Goal: Navigation & Orientation: Go to known website

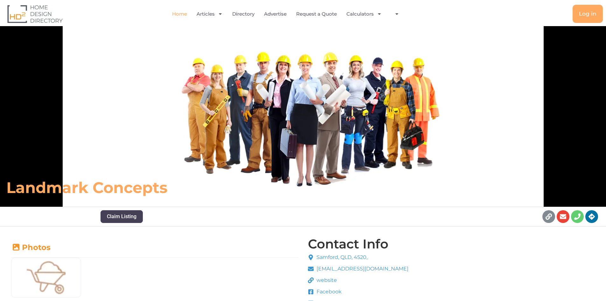
click at [179, 14] on link "Home" at bounding box center [179, 14] width 15 height 15
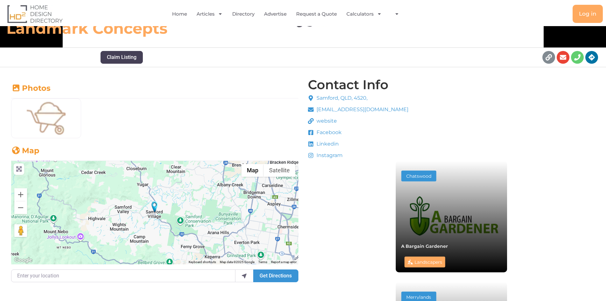
click at [328, 121] on span "website" at bounding box center [326, 121] width 22 height 8
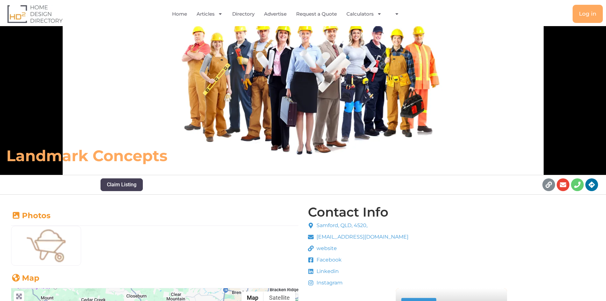
scroll to position [159, 0]
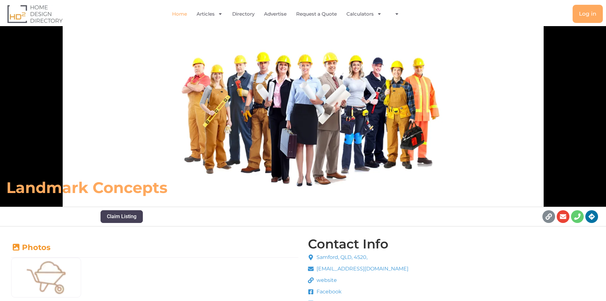
click at [180, 12] on link "Home" at bounding box center [179, 14] width 15 height 15
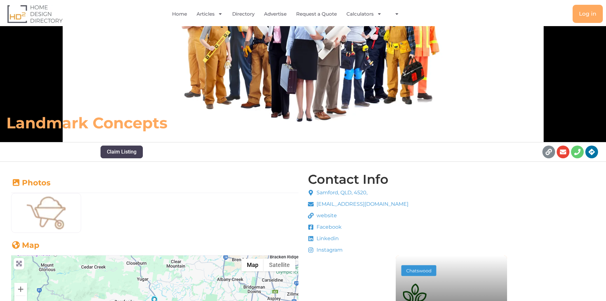
scroll to position [127, 0]
